Goal: Task Accomplishment & Management: Use online tool/utility

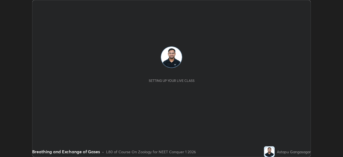
scroll to position [157, 343]
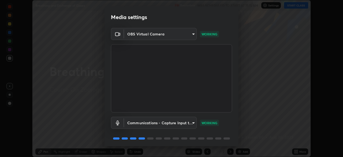
click at [192, 33] on body "Erase all Breathing and Exchange of Gases Recording WAS SCHEDULED TO START AT 1…" at bounding box center [171, 78] width 343 height 157
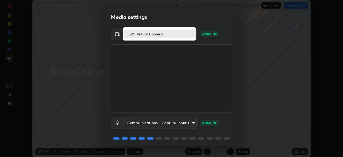
click at [205, 22] on div at bounding box center [171, 78] width 343 height 157
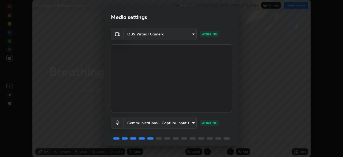
click at [193, 35] on body "Erase all Breathing and Exchange of Gases Recording WAS SCHEDULED TO START AT 1…" at bounding box center [171, 78] width 343 height 157
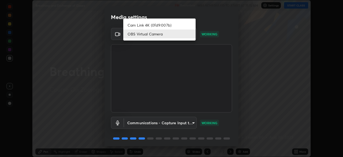
click at [178, 25] on li "Cam Link 4K (0fd9:007b)" at bounding box center [159, 25] width 72 height 9
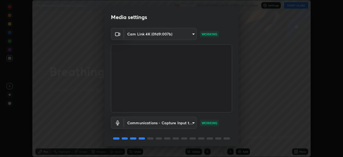
type input "0655c3348584bcd11faf9dbdedf3ef8bf1cb1b4c4e54ee0ef67f18c4851bbfa5"
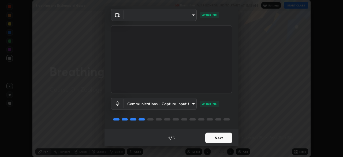
click at [215, 137] on button "Next" at bounding box center [219, 138] width 27 height 11
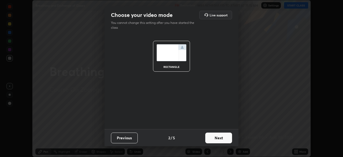
click at [217, 138] on button "Next" at bounding box center [219, 138] width 27 height 11
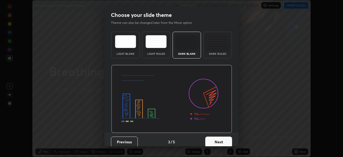
click at [218, 139] on button "Next" at bounding box center [219, 142] width 27 height 11
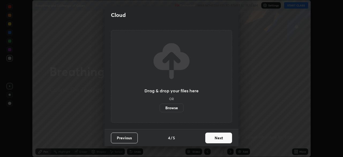
click at [177, 107] on label "Browse" at bounding box center [172, 108] width 24 height 9
click at [160, 107] on input "Browse" at bounding box center [160, 108] width 0 height 9
click at [224, 136] on button "Next" at bounding box center [219, 138] width 27 height 11
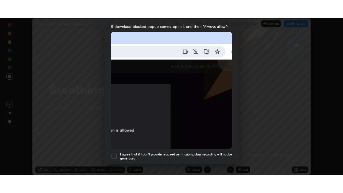
scroll to position [129, 0]
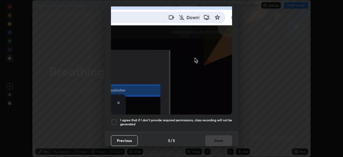
click at [113, 119] on div at bounding box center [114, 122] width 6 height 6
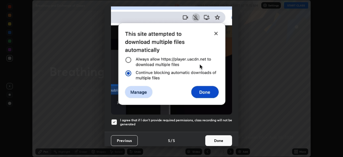
click at [218, 137] on button "Done" at bounding box center [219, 140] width 27 height 11
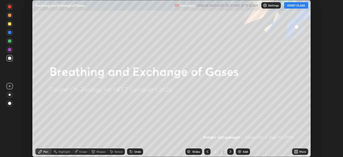
click at [297, 152] on icon at bounding box center [297, 152] width 1 height 1
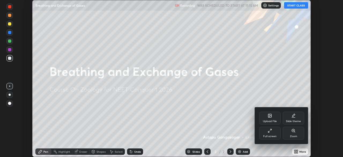
click at [273, 134] on div "Full screen" at bounding box center [269, 133] width 21 height 13
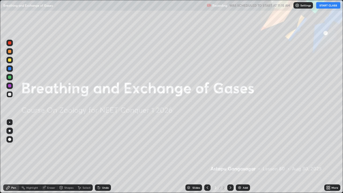
scroll to position [193, 343]
click at [330, 6] on button "START CLASS" at bounding box center [329, 5] width 24 height 6
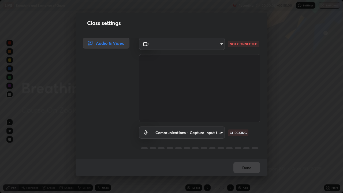
click at [221, 46] on body "Erase all LIVE Breathing and Exchange of Gases Recording 00:00:03 / 00:55:00 Se…" at bounding box center [171, 96] width 343 height 193
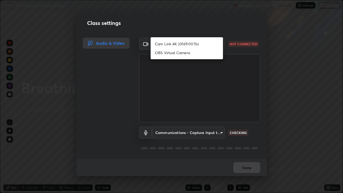
click at [203, 45] on li "Cam Link 4K (0fd9:007b)" at bounding box center [187, 43] width 72 height 9
type input "27fad6ed8d1c956e95d2e902cf0bd6873e21f6df27018c959b7ce0fdc692bc5e"
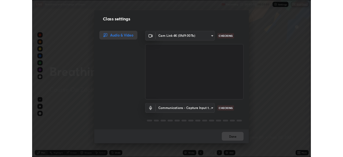
scroll to position [1, 0]
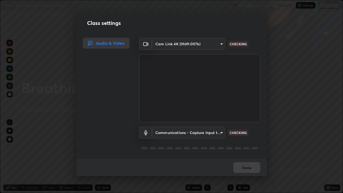
click at [279, 114] on div "Class settings Audio & Video Cam Link 4K (0fd9:007b) 27fad6ed8d1c956e95d2e902cf…" at bounding box center [171, 96] width 343 height 193
click at [280, 130] on div "Class settings Audio & Video Cam Link 4K (0fd9:007b) 27fad6ed8d1c956e95d2e902cf…" at bounding box center [171, 96] width 343 height 193
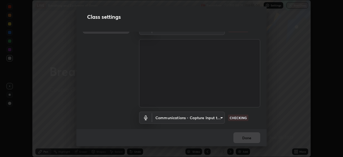
scroll to position [0, 0]
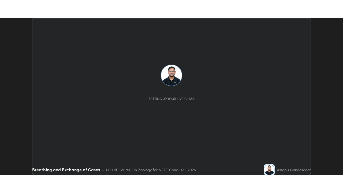
scroll to position [157, 343]
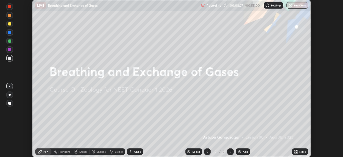
click at [297, 150] on icon at bounding box center [297, 150] width 1 height 1
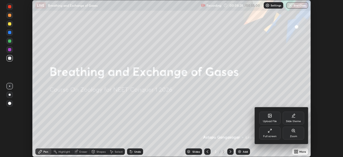
click at [273, 131] on div "Full screen" at bounding box center [269, 133] width 21 height 13
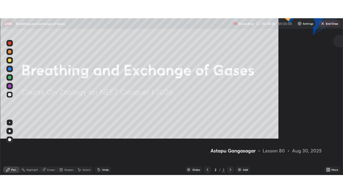
scroll to position [193, 343]
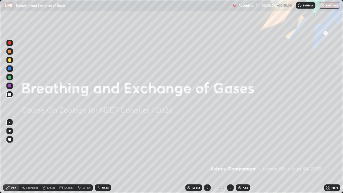
click at [244, 157] on div "Add" at bounding box center [245, 187] width 5 height 3
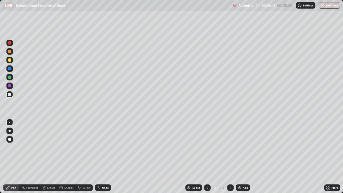
click at [10, 61] on div at bounding box center [9, 59] width 3 height 3
click at [12, 97] on div at bounding box center [9, 94] width 6 height 6
click at [10, 52] on div at bounding box center [9, 51] width 3 height 3
click at [71, 157] on div "Shapes" at bounding box center [66, 188] width 18 height 6
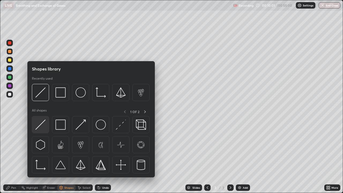
click at [43, 131] on div at bounding box center [40, 124] width 17 height 17
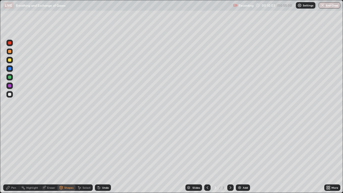
click at [11, 95] on div at bounding box center [9, 94] width 3 height 3
click at [108, 157] on div "Undo" at bounding box center [105, 187] width 7 height 3
click at [14, 157] on div "Pen" at bounding box center [13, 187] width 5 height 3
click at [11, 78] on div at bounding box center [9, 77] width 3 height 3
click at [12, 96] on div at bounding box center [9, 94] width 6 height 6
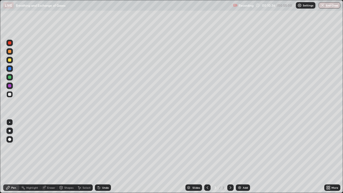
click at [12, 59] on div at bounding box center [9, 60] width 6 height 6
click at [243, 157] on div "Add" at bounding box center [245, 187] width 5 height 3
click at [12, 61] on div at bounding box center [9, 60] width 6 height 6
click at [64, 157] on div "Shapes" at bounding box center [66, 188] width 18 height 6
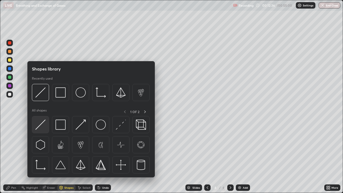
click at [46, 128] on img at bounding box center [40, 125] width 10 height 10
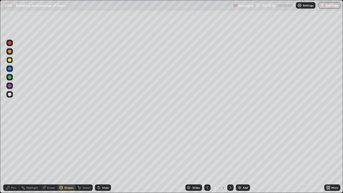
click at [17, 157] on div "Pen" at bounding box center [11, 188] width 16 height 6
click at [10, 95] on div at bounding box center [9, 94] width 3 height 3
click at [10, 52] on div at bounding box center [9, 51] width 3 height 3
click at [10, 43] on div at bounding box center [9, 42] width 3 height 3
click at [9, 93] on div at bounding box center [9, 94] width 6 height 6
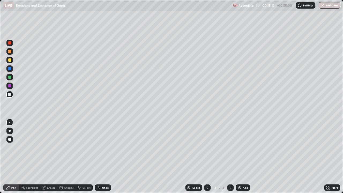
click at [10, 60] on div at bounding box center [9, 59] width 3 height 3
click at [10, 94] on div at bounding box center [9, 94] width 3 height 3
click at [10, 60] on div at bounding box center [9, 59] width 3 height 3
click at [10, 94] on div at bounding box center [9, 94] width 3 height 3
click at [12, 77] on div at bounding box center [9, 77] width 6 height 6
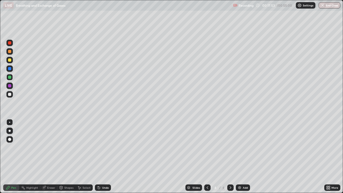
click at [9, 60] on div at bounding box center [9, 59] width 3 height 3
click at [10, 44] on div at bounding box center [9, 42] width 3 height 3
click at [47, 157] on div "Eraser" at bounding box center [51, 187] width 8 height 3
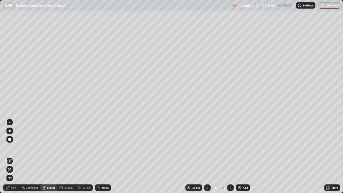
click at [16, 157] on div "Pen" at bounding box center [11, 188] width 16 height 6
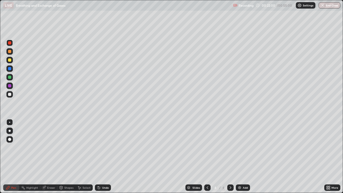
click at [9, 95] on div at bounding box center [9, 94] width 3 height 3
click at [243, 157] on div "Add" at bounding box center [245, 187] width 5 height 3
click at [11, 60] on div at bounding box center [9, 59] width 3 height 3
click at [10, 96] on div at bounding box center [9, 94] width 3 height 3
click at [12, 62] on div at bounding box center [9, 60] width 6 height 6
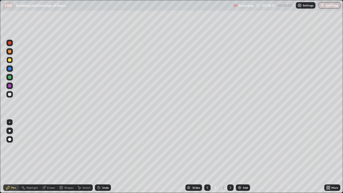
click at [12, 52] on div at bounding box center [9, 51] width 6 height 6
click at [244, 157] on div "Add" at bounding box center [245, 187] width 5 height 3
click at [10, 97] on div at bounding box center [9, 94] width 6 height 6
click at [10, 60] on div at bounding box center [9, 59] width 3 height 3
click at [12, 96] on div at bounding box center [9, 94] width 6 height 6
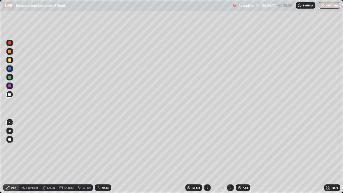
click at [107, 157] on div "Undo" at bounding box center [103, 188] width 16 height 6
click at [107, 157] on div "Undo" at bounding box center [105, 187] width 7 height 3
click at [12, 78] on div at bounding box center [9, 77] width 6 height 6
click at [240, 157] on img at bounding box center [240, 188] width 4 height 4
click at [70, 157] on div "Shapes" at bounding box center [68, 187] width 9 height 3
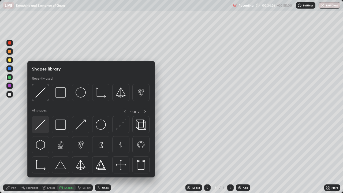
click at [42, 124] on img at bounding box center [40, 125] width 10 height 10
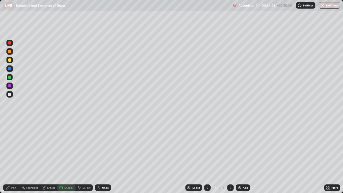
click at [14, 157] on div "Pen" at bounding box center [13, 187] width 5 height 3
click at [10, 62] on div at bounding box center [9, 60] width 6 height 6
click at [12, 61] on div at bounding box center [9, 60] width 6 height 6
click at [10, 52] on div at bounding box center [9, 51] width 3 height 3
click at [11, 95] on div at bounding box center [9, 94] width 3 height 3
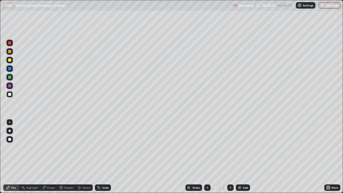
click at [12, 54] on div at bounding box center [9, 51] width 6 height 6
click at [9, 78] on div at bounding box center [9, 77] width 3 height 3
click at [246, 157] on div "Add" at bounding box center [245, 187] width 5 height 3
click at [13, 60] on div at bounding box center [9, 60] width 6 height 6
click at [10, 94] on div at bounding box center [9, 94] width 3 height 3
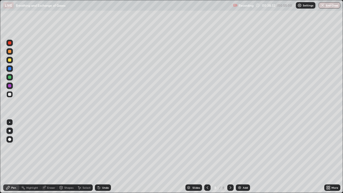
click at [11, 51] on div at bounding box center [9, 51] width 3 height 3
click at [10, 69] on div at bounding box center [9, 68] width 3 height 3
click at [9, 93] on div at bounding box center [9, 94] width 3 height 3
click at [11, 78] on div at bounding box center [9, 77] width 3 height 3
click at [12, 61] on div at bounding box center [9, 60] width 6 height 6
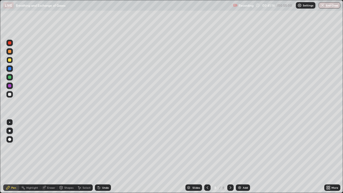
click at [32, 157] on div "Highlight" at bounding box center [32, 187] width 12 height 3
click at [11, 45] on div at bounding box center [9, 43] width 6 height 6
click at [14, 157] on div "Pen" at bounding box center [13, 187] width 5 height 3
click at [11, 61] on div at bounding box center [9, 60] width 6 height 6
click at [34, 157] on div "Highlight" at bounding box center [32, 187] width 12 height 3
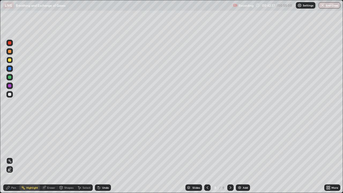
click at [14, 157] on div "Pen" at bounding box center [13, 187] width 5 height 3
click at [11, 139] on div at bounding box center [9, 139] width 3 height 3
click at [12, 85] on div at bounding box center [9, 86] width 6 height 6
click at [10, 122] on div at bounding box center [9, 122] width 1 height 1
click at [10, 52] on div at bounding box center [9, 51] width 3 height 3
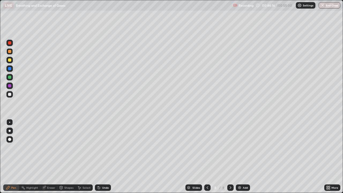
click at [10, 86] on div at bounding box center [9, 85] width 3 height 3
click at [10, 140] on div at bounding box center [9, 139] width 3 height 3
click at [10, 122] on div at bounding box center [9, 122] width 1 height 1
click at [243, 157] on div "Add" at bounding box center [243, 188] width 14 height 6
click at [206, 157] on div at bounding box center [207, 188] width 6 height 6
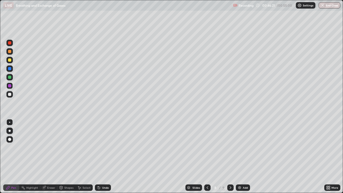
click at [36, 157] on div "Highlight" at bounding box center [32, 187] width 12 height 3
click at [11, 93] on div at bounding box center [9, 94] width 3 height 3
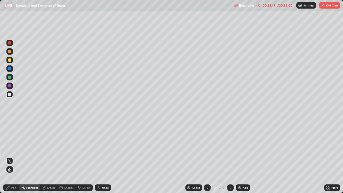
click at [230, 157] on icon at bounding box center [231, 188] width 4 height 4
click at [207, 157] on icon at bounding box center [208, 187] width 2 height 3
click at [229, 157] on icon at bounding box center [231, 188] width 4 height 4
click at [10, 52] on div at bounding box center [9, 51] width 3 height 3
click at [12, 157] on div "Pen" at bounding box center [11, 188] width 16 height 6
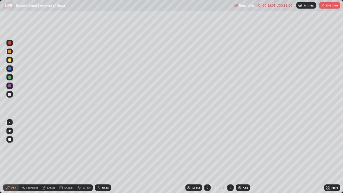
click at [11, 94] on div at bounding box center [9, 94] width 3 height 3
click at [10, 83] on div at bounding box center [9, 86] width 6 height 6
click at [11, 60] on div at bounding box center [9, 59] width 3 height 3
click at [12, 96] on div at bounding box center [9, 94] width 6 height 6
click at [11, 52] on div at bounding box center [9, 51] width 3 height 3
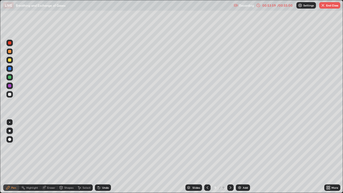
click at [10, 96] on div at bounding box center [9, 94] width 6 height 6
click at [11, 53] on div at bounding box center [9, 51] width 6 height 6
click at [11, 61] on div at bounding box center [9, 59] width 3 height 3
click at [11, 95] on div at bounding box center [9, 94] width 3 height 3
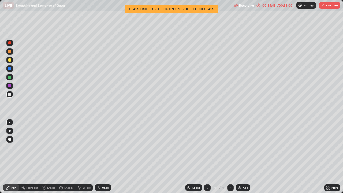
click at [10, 78] on div at bounding box center [9, 77] width 3 height 3
click at [330, 5] on button "End Class" at bounding box center [330, 5] width 21 height 6
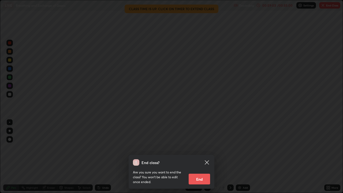
click at [197, 157] on button "End" at bounding box center [199, 179] width 21 height 11
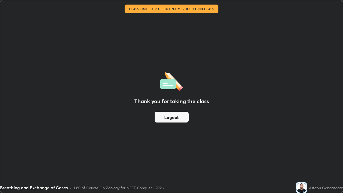
click at [182, 115] on button "Logout" at bounding box center [172, 117] width 34 height 11
click at [182, 116] on button "Logout" at bounding box center [172, 117] width 34 height 11
click at [171, 119] on button "Logout" at bounding box center [172, 117] width 34 height 11
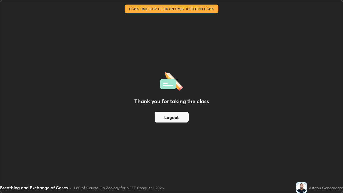
click at [172, 118] on button "Logout" at bounding box center [172, 117] width 34 height 11
click at [151, 143] on div "Thank you for taking the class Logout" at bounding box center [171, 96] width 343 height 193
click at [178, 119] on button "Logout" at bounding box center [172, 117] width 34 height 11
click at [177, 120] on button "Logout" at bounding box center [172, 117] width 34 height 11
click at [171, 116] on button "Logout" at bounding box center [172, 117] width 34 height 11
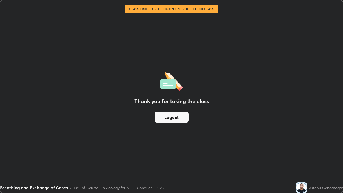
click at [173, 116] on button "Logout" at bounding box center [172, 117] width 34 height 11
click at [173, 118] on button "Logout" at bounding box center [172, 117] width 34 height 11
click at [169, 118] on button "Logout" at bounding box center [172, 117] width 34 height 11
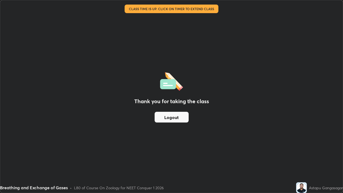
click at [203, 113] on div "Thank you for taking the class Logout" at bounding box center [171, 96] width 343 height 193
click at [172, 122] on button "Logout" at bounding box center [172, 117] width 34 height 11
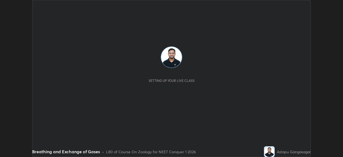
scroll to position [157, 343]
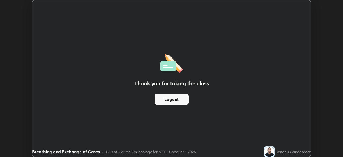
click at [175, 98] on button "Logout" at bounding box center [172, 99] width 34 height 11
click at [174, 98] on button "Logout" at bounding box center [172, 99] width 34 height 11
click at [174, 100] on button "Logout" at bounding box center [172, 99] width 34 height 11
click at [173, 103] on button "Logout" at bounding box center [172, 99] width 34 height 11
